Goal: Task Accomplishment & Management: Manage account settings

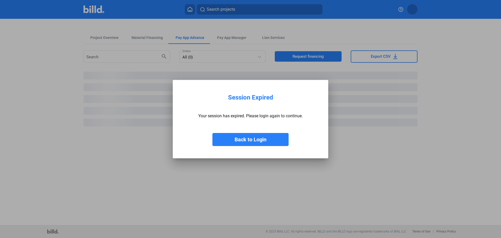
click at [256, 143] on button "Back to Login" at bounding box center [251, 139] width 76 height 13
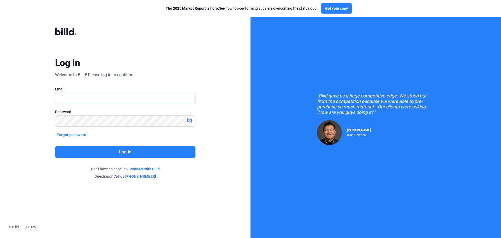
type input "[EMAIL_ADDRESS][DOMAIN_NAME]"
click at [130, 156] on button "Log in" at bounding box center [125, 152] width 141 height 12
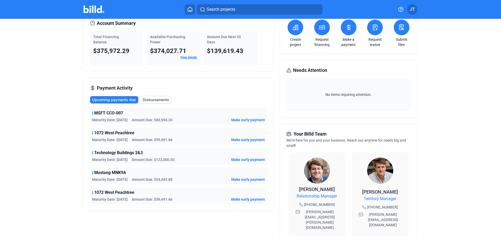
scroll to position [26, 0]
